Goal: Book appointment/travel/reservation

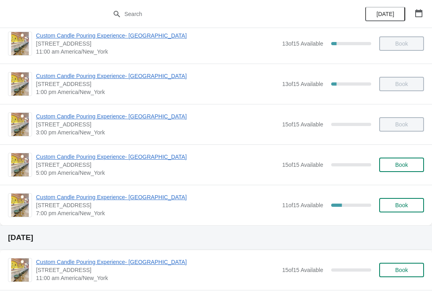
scroll to position [53, 0]
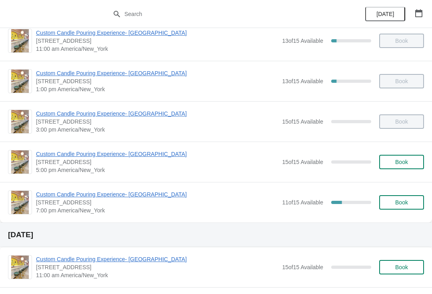
click at [58, 193] on span "Custom Candle Pouring Experience- [GEOGRAPHIC_DATA]" at bounding box center [157, 194] width 242 height 8
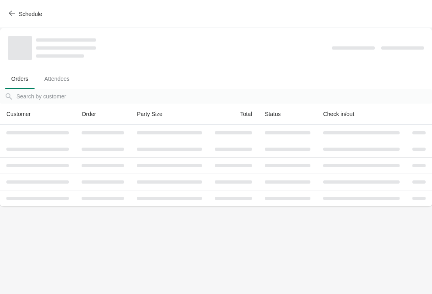
scroll to position [0, 0]
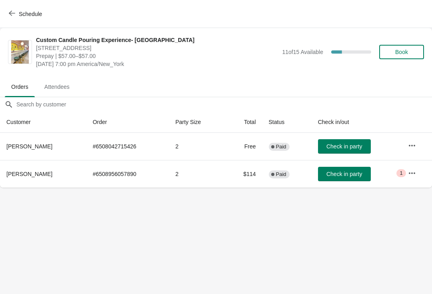
click at [400, 50] on span "Book" at bounding box center [401, 52] width 13 height 6
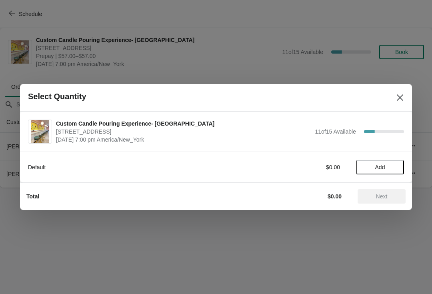
click at [375, 167] on span "Add" at bounding box center [380, 167] width 10 height 6
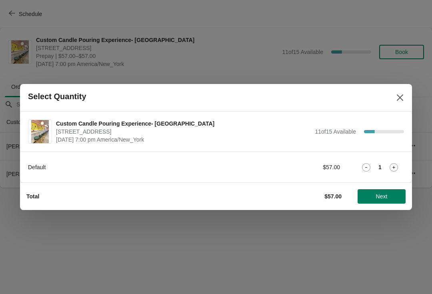
click at [389, 163] on icon at bounding box center [393, 167] width 8 height 8
click at [372, 191] on button "Next" at bounding box center [381, 196] width 48 height 14
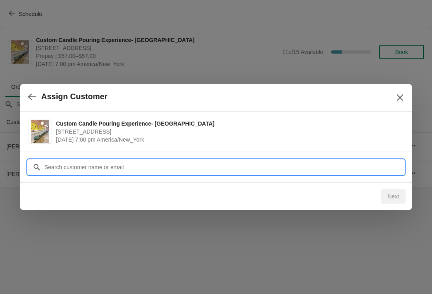
click at [85, 165] on input "Customer" at bounding box center [224, 167] width 360 height 14
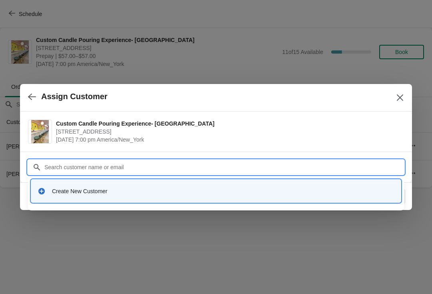
click at [74, 192] on div "Create New Customer" at bounding box center [223, 191] width 342 height 8
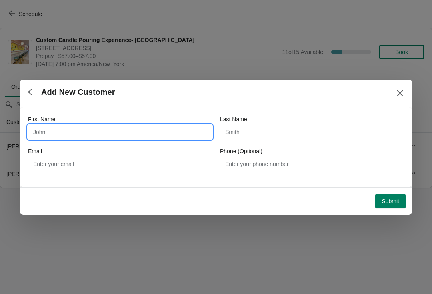
click at [44, 138] on input "First Name" at bounding box center [120, 132] width 184 height 14
type input "[PERSON_NAME]"
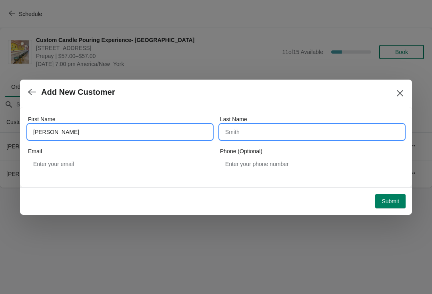
click at [248, 138] on input "Last Name" at bounding box center [312, 132] width 184 height 14
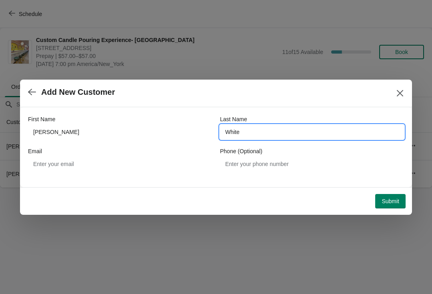
type input "White"
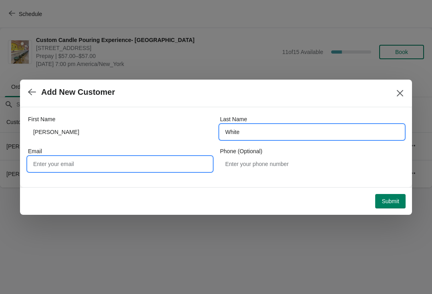
click at [64, 165] on input "Email" at bounding box center [120, 164] width 184 height 14
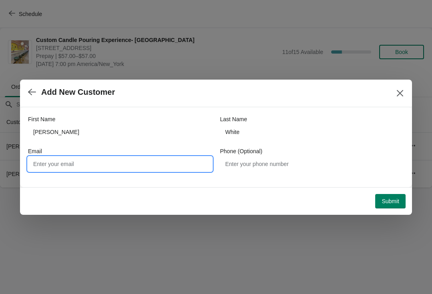
click at [402, 91] on icon "Close" at bounding box center [400, 93] width 8 height 8
